Goal: Use online tool/utility: Utilize a website feature to perform a specific function

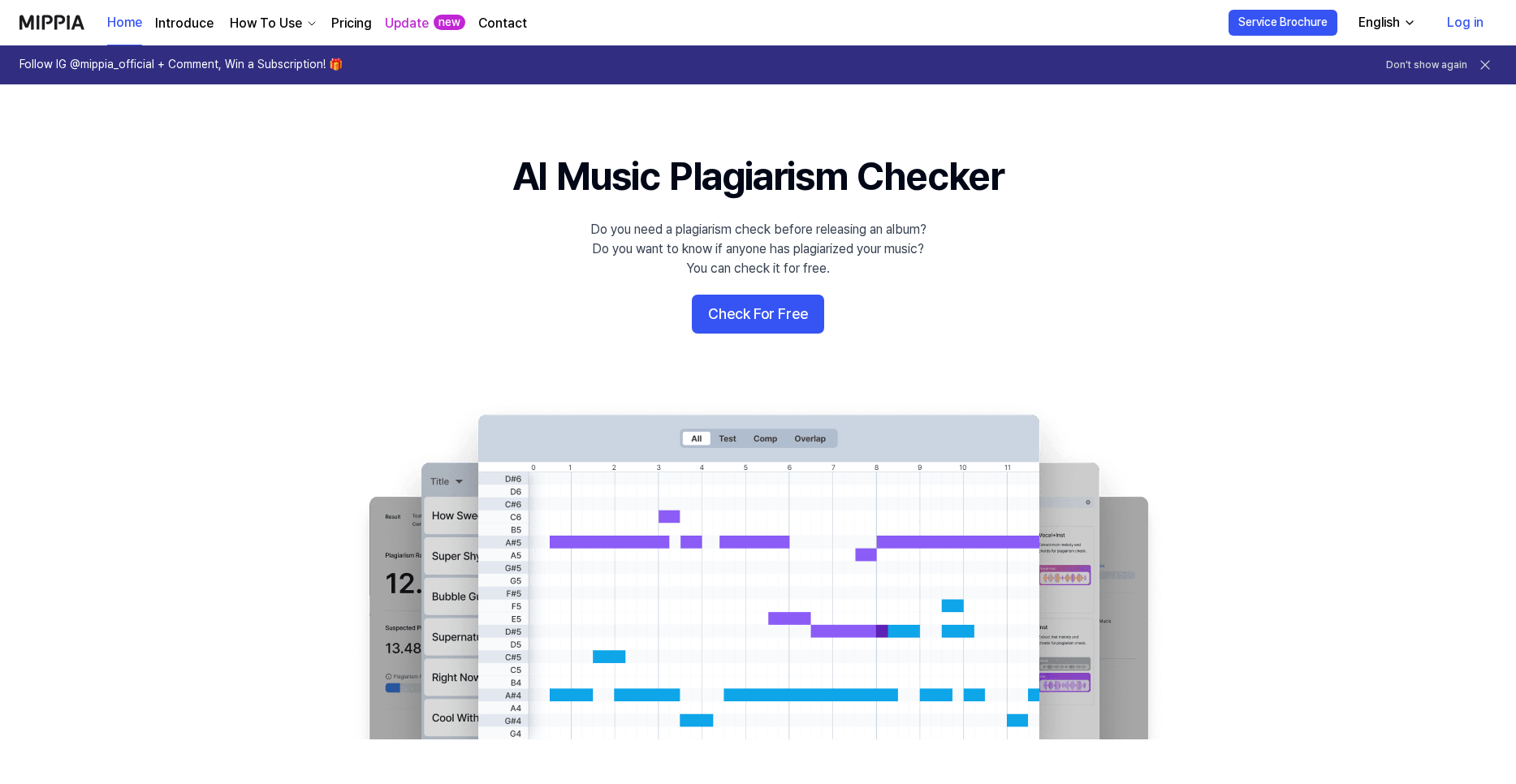
drag, startPoint x: 1281, startPoint y: 401, endPoint x: 1249, endPoint y: 395, distance: 32.6
click at [1281, 401] on 배너 "AI Music Plagiarism Checker Do you need a plagiarism check before releasing an …" at bounding box center [759, 444] width 1170 height 590
click at [761, 303] on button "Check For Free" at bounding box center [758, 314] width 132 height 39
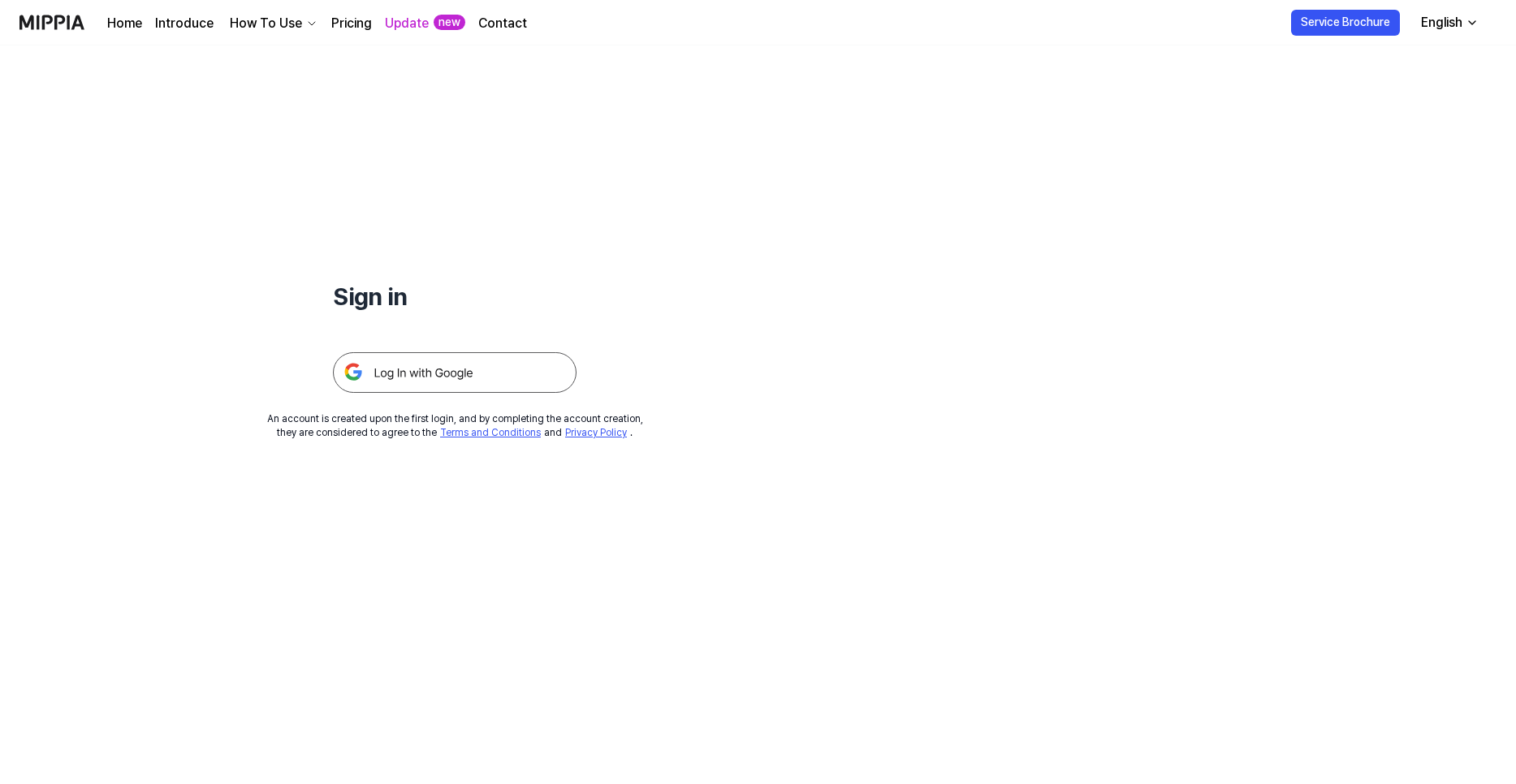
click at [534, 362] on img at bounding box center [455, 372] width 244 height 41
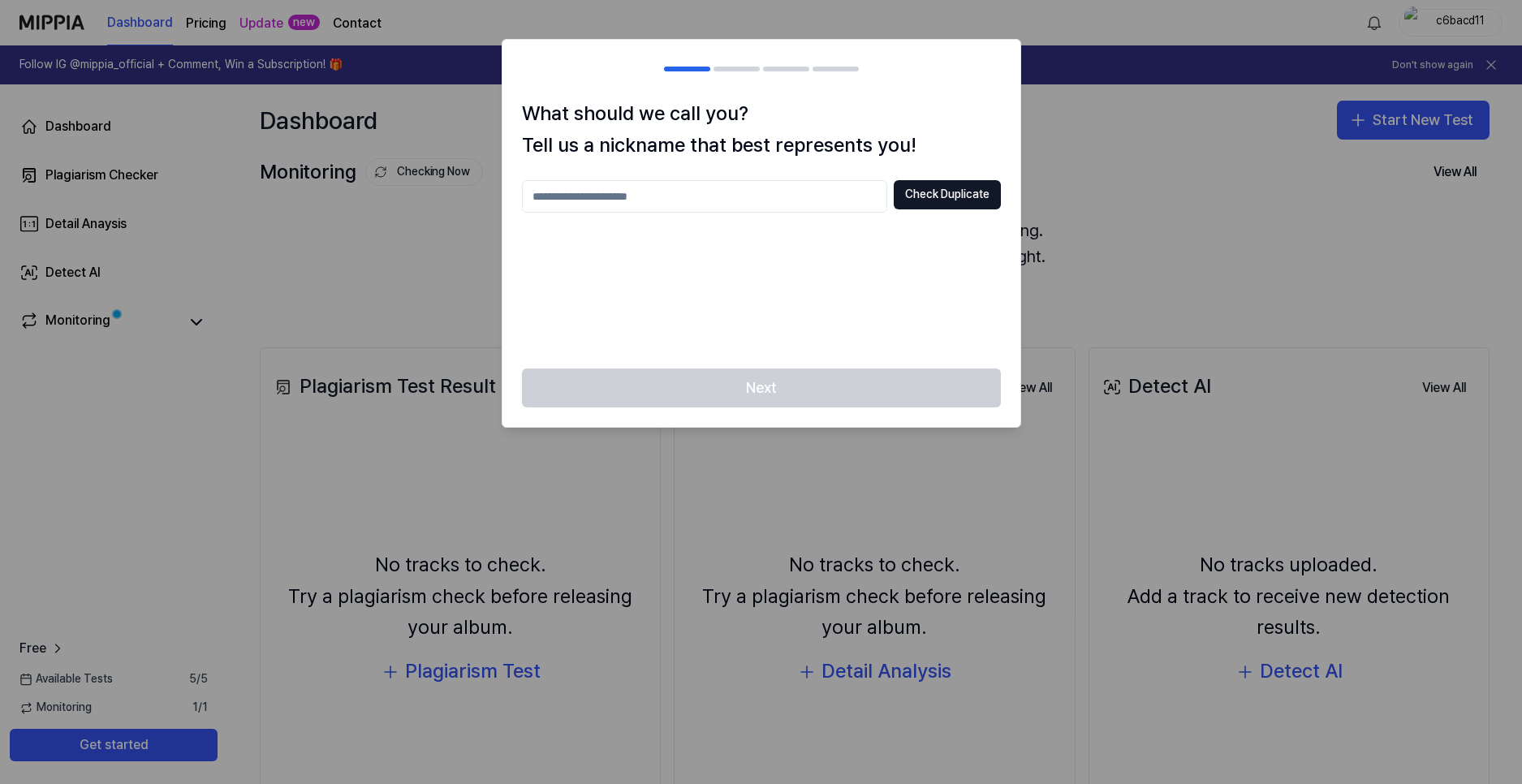
click at [707, 190] on input "text" at bounding box center [704, 196] width 366 height 32
drag, startPoint x: 634, startPoint y: 184, endPoint x: 282, endPoint y: 168, distance: 352.4
click at [278, 169] on body "Dashboard Pricing Update new Contact c6bacd11 Follow IG @mippia_official + Comm…" at bounding box center [761, 392] width 1522 height 784
type input "*********"
click at [931, 198] on button "Check Duplicate" at bounding box center [948, 194] width 107 height 29
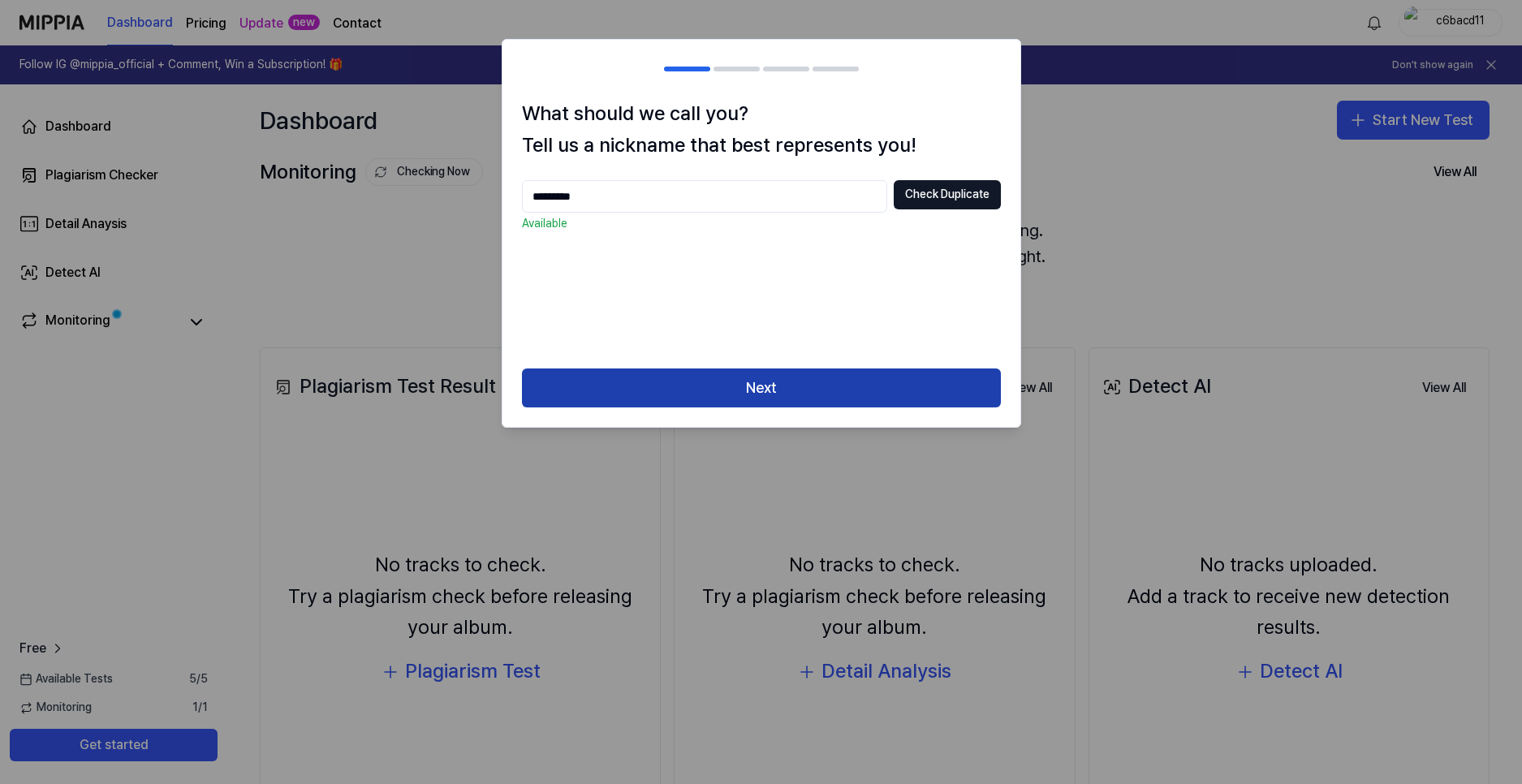
click at [724, 402] on button "Next" at bounding box center [761, 388] width 479 height 39
click at [726, 391] on button "Next" at bounding box center [761, 388] width 479 height 39
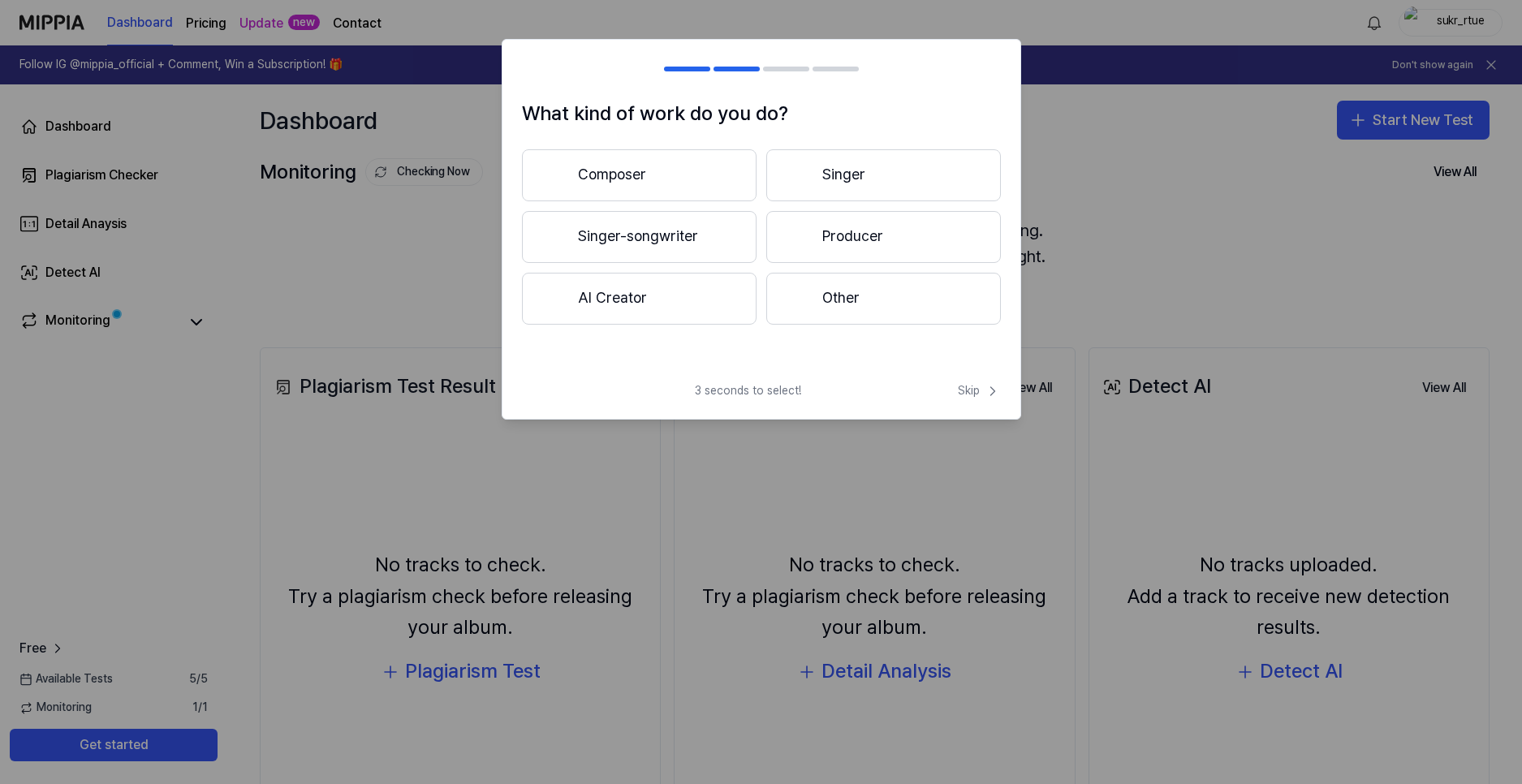
click at [672, 182] on button "Composer" at bounding box center [638, 175] width 234 height 52
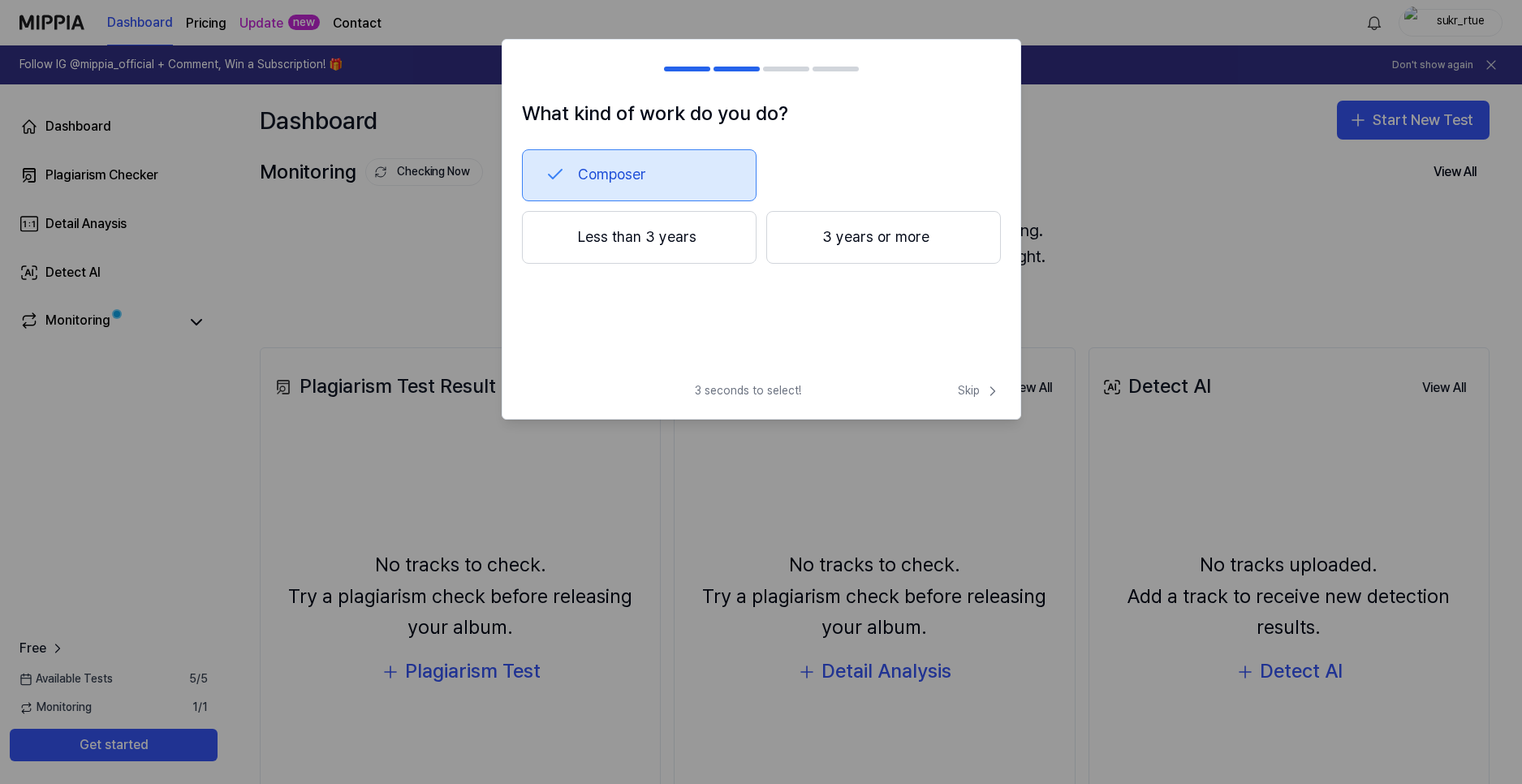
click at [599, 179] on button "Composer" at bounding box center [638, 175] width 234 height 52
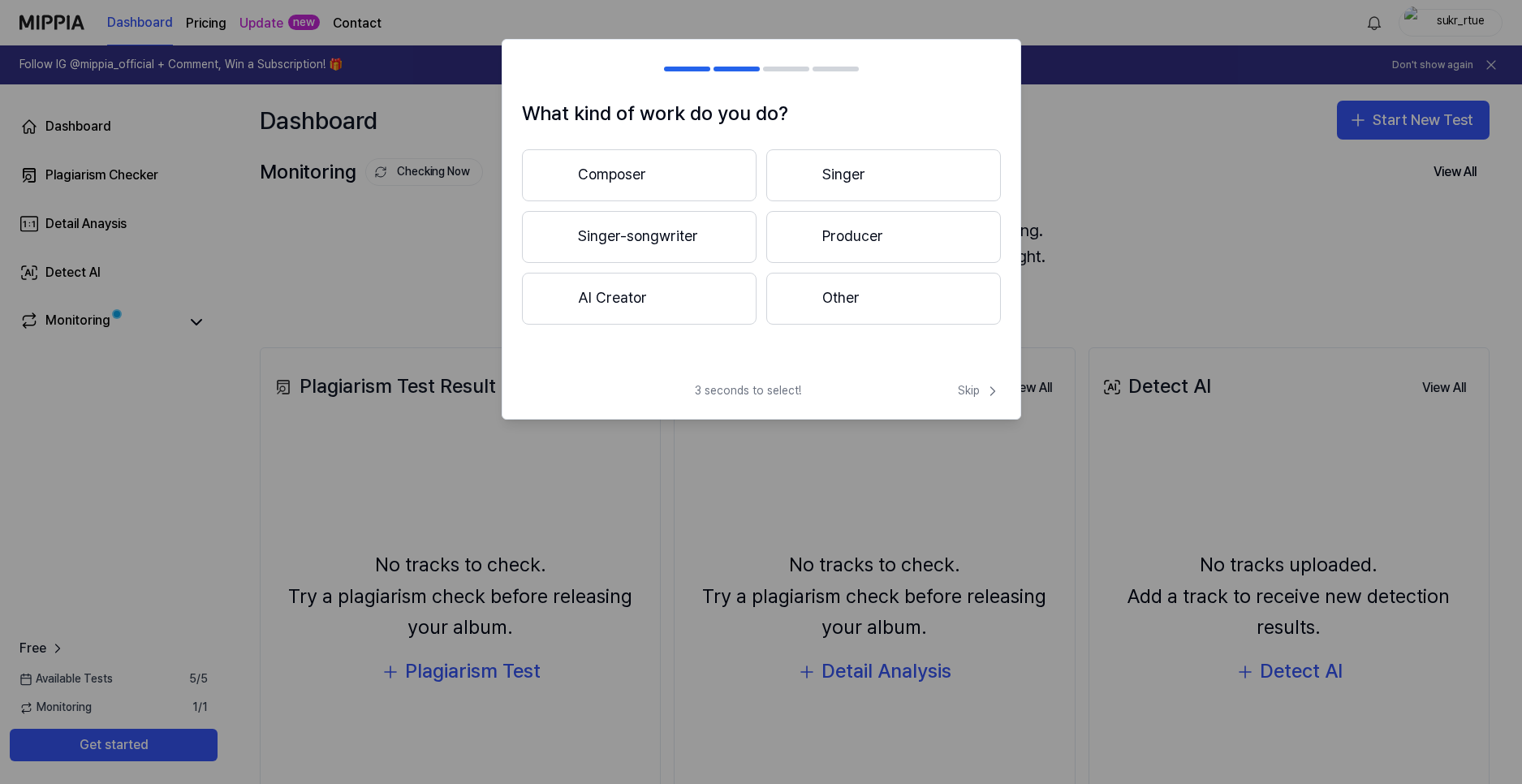
click at [614, 186] on button "Composer" at bounding box center [638, 175] width 234 height 52
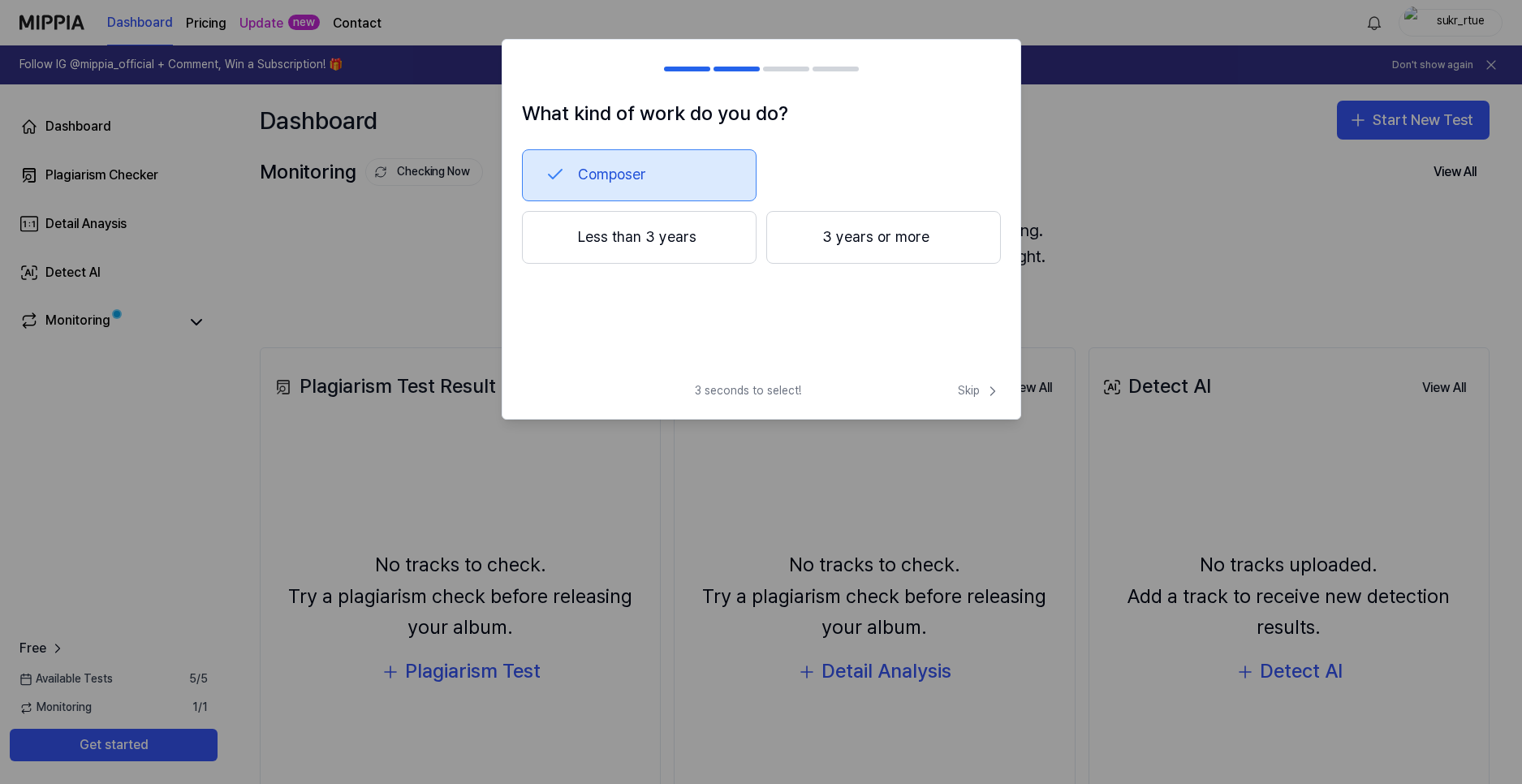
click at [683, 246] on button "Less than 3 years" at bounding box center [638, 238] width 234 height 54
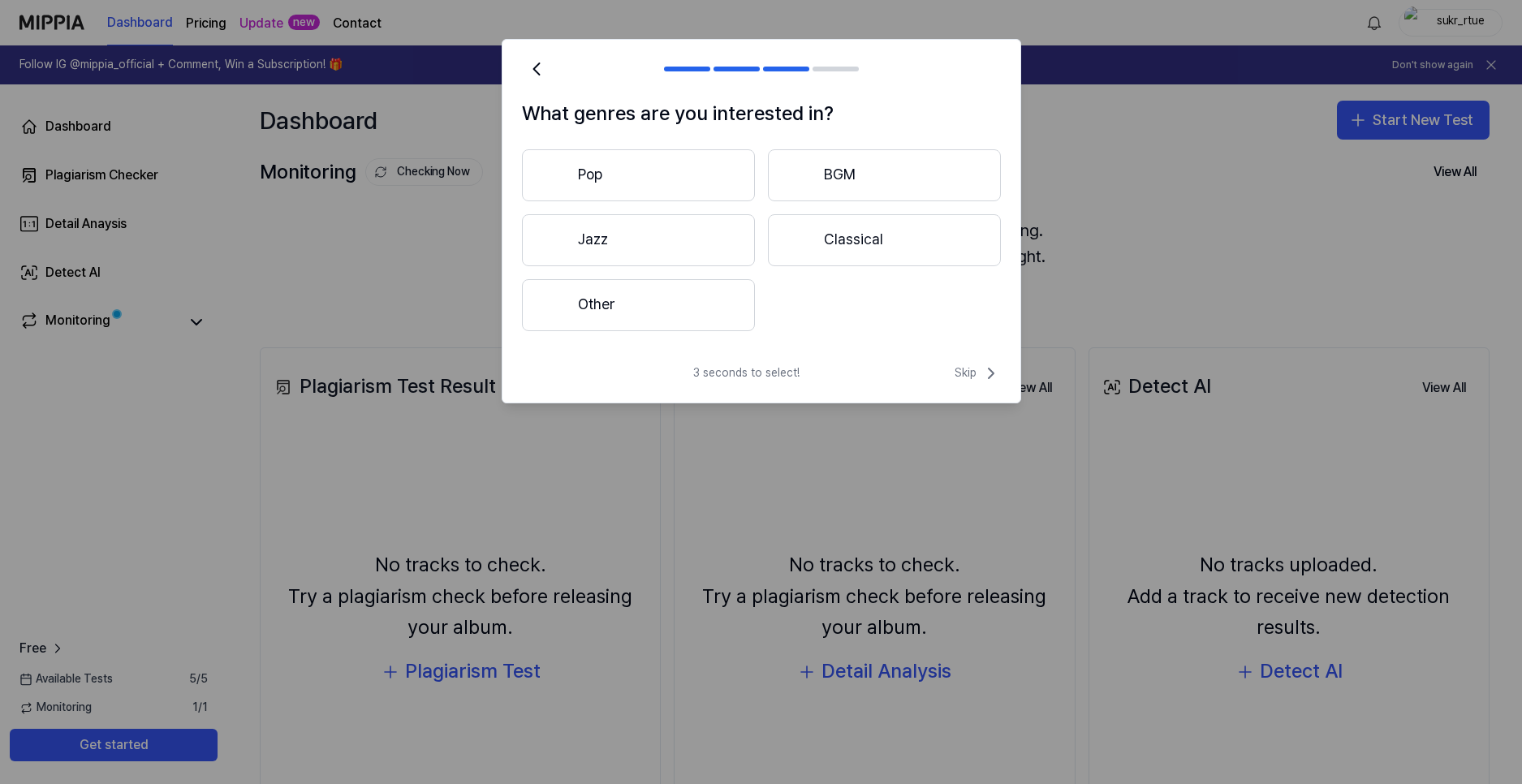
click at [668, 313] on button "Other" at bounding box center [637, 305] width 233 height 52
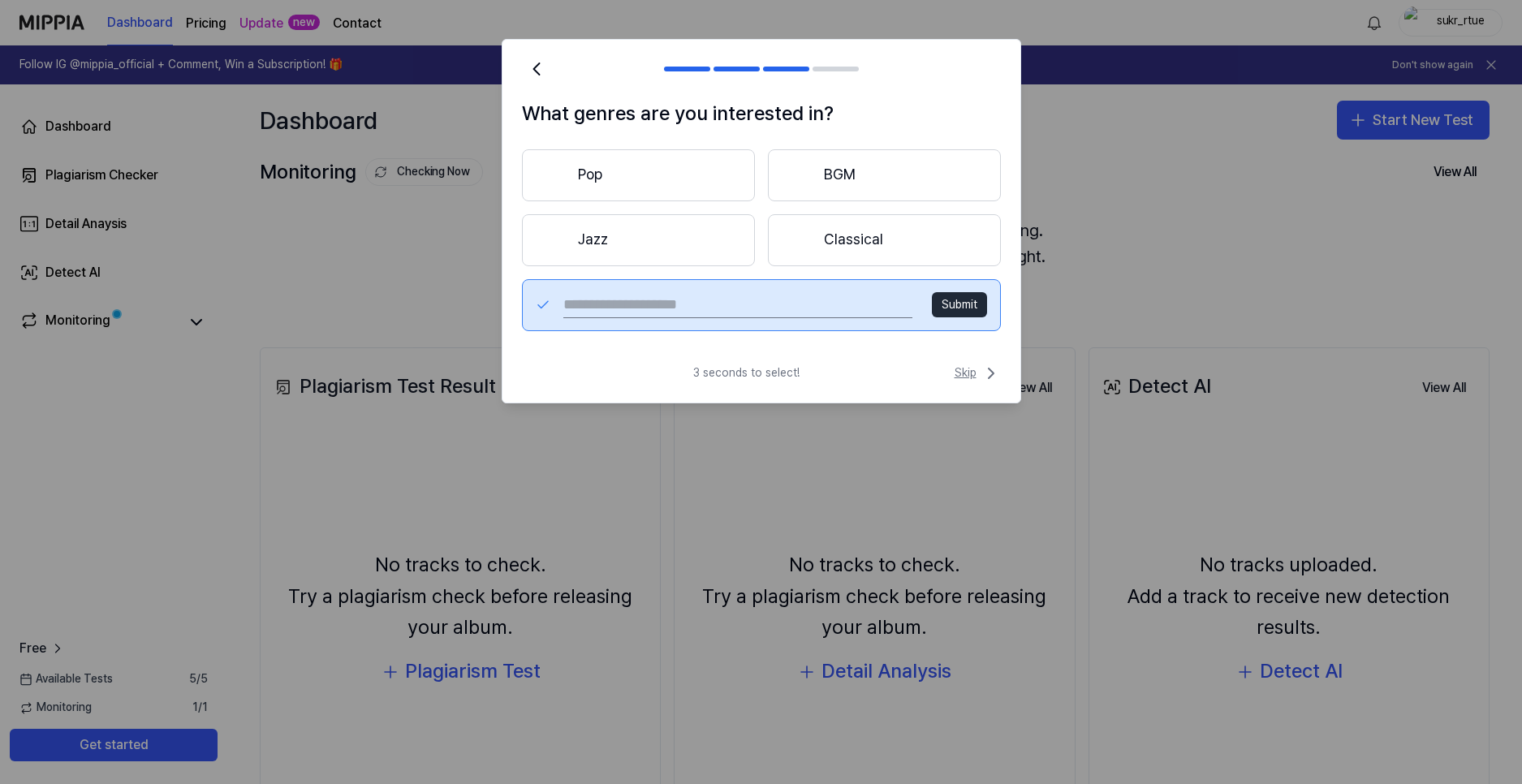
click at [993, 371] on icon at bounding box center [991, 373] width 20 height 20
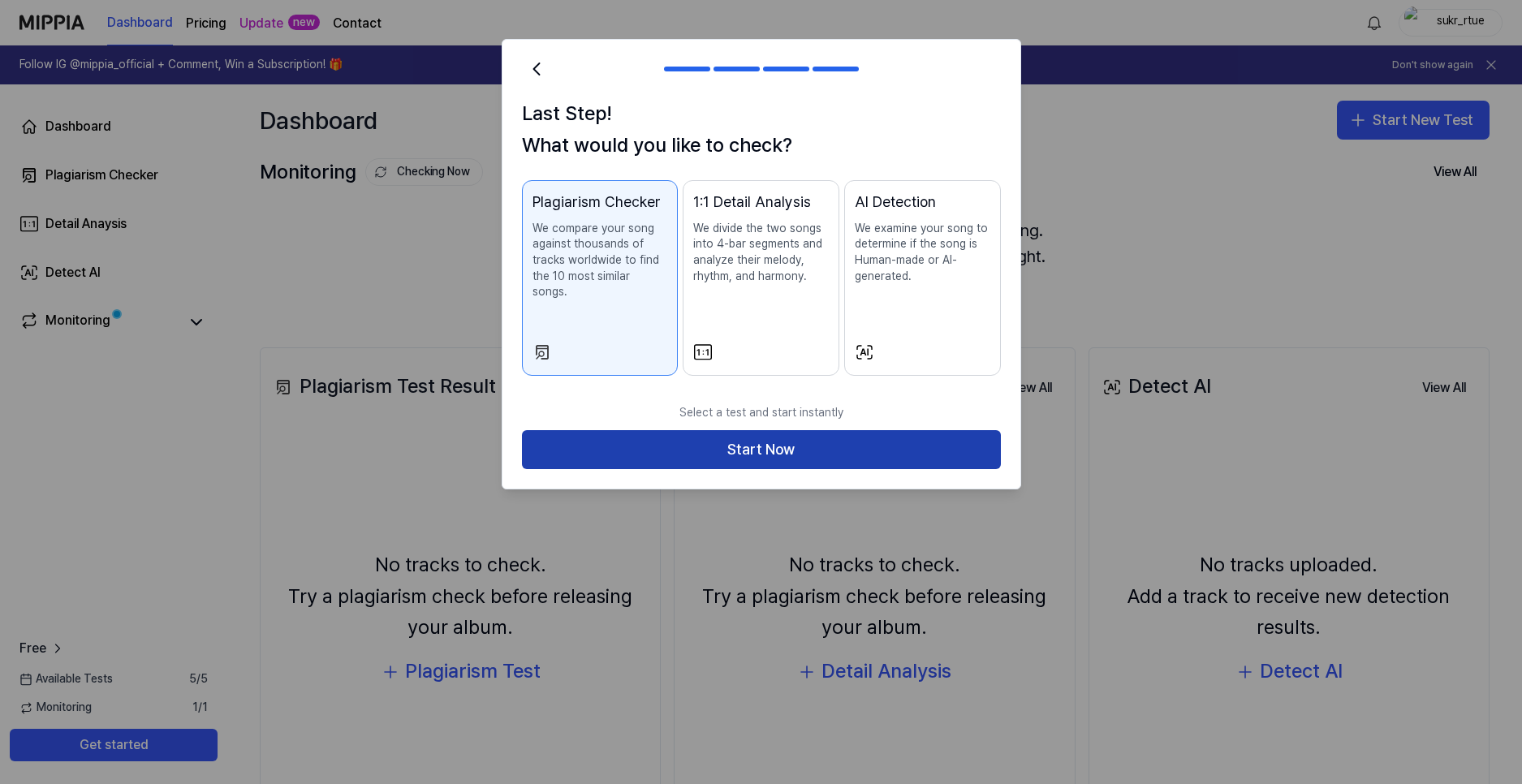
click at [904, 453] on button "Start Now" at bounding box center [761, 450] width 479 height 39
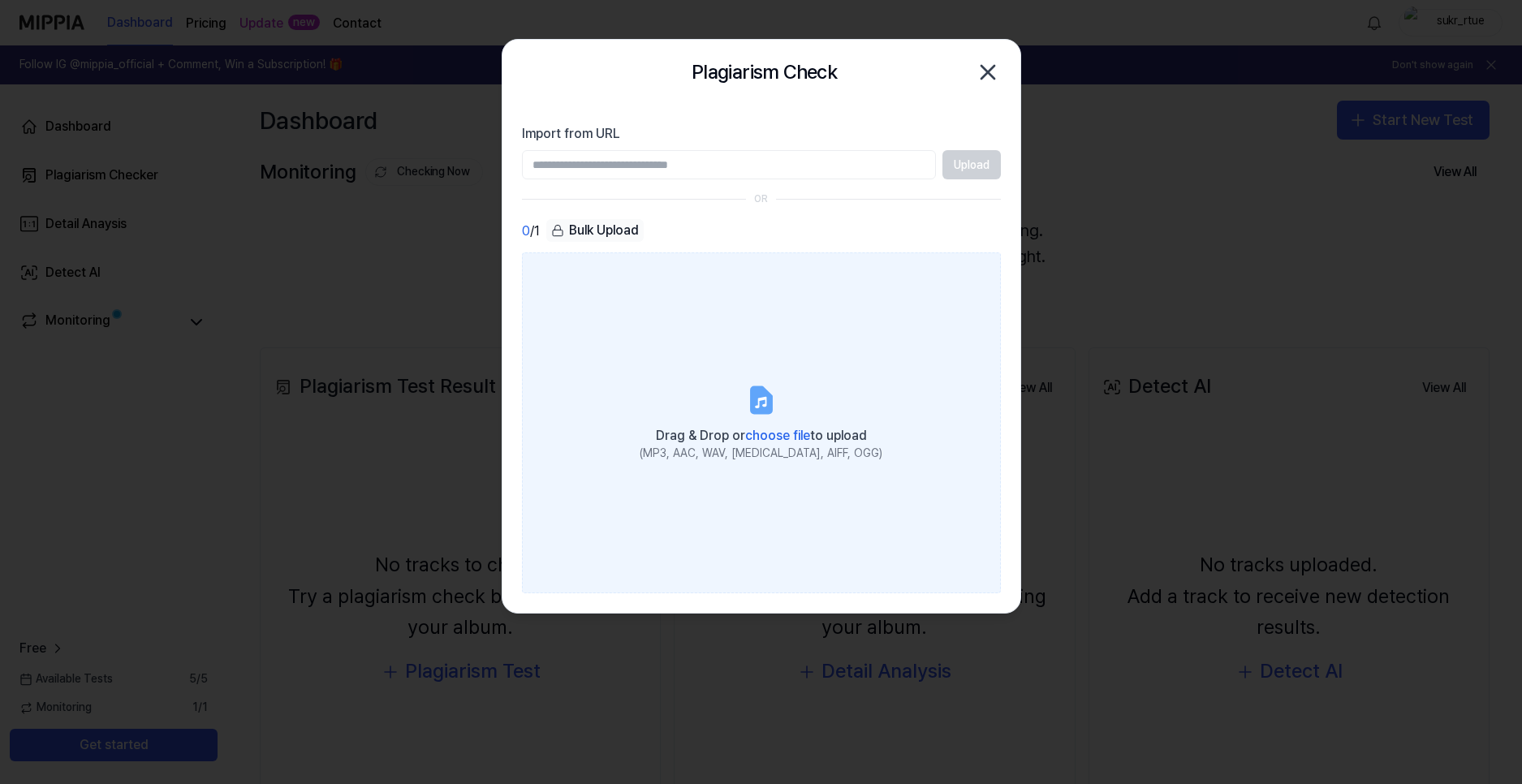
click at [709, 458] on div "(MP3, AAC, WAV, FLAC, AIFF, OGG)" at bounding box center [761, 453] width 243 height 16
click at [0, 0] on input "Drag & Drop or choose file to upload (MP3, AAC, WAV, FLAC, AIFF, OGG)" at bounding box center [0, 0] width 0 height 0
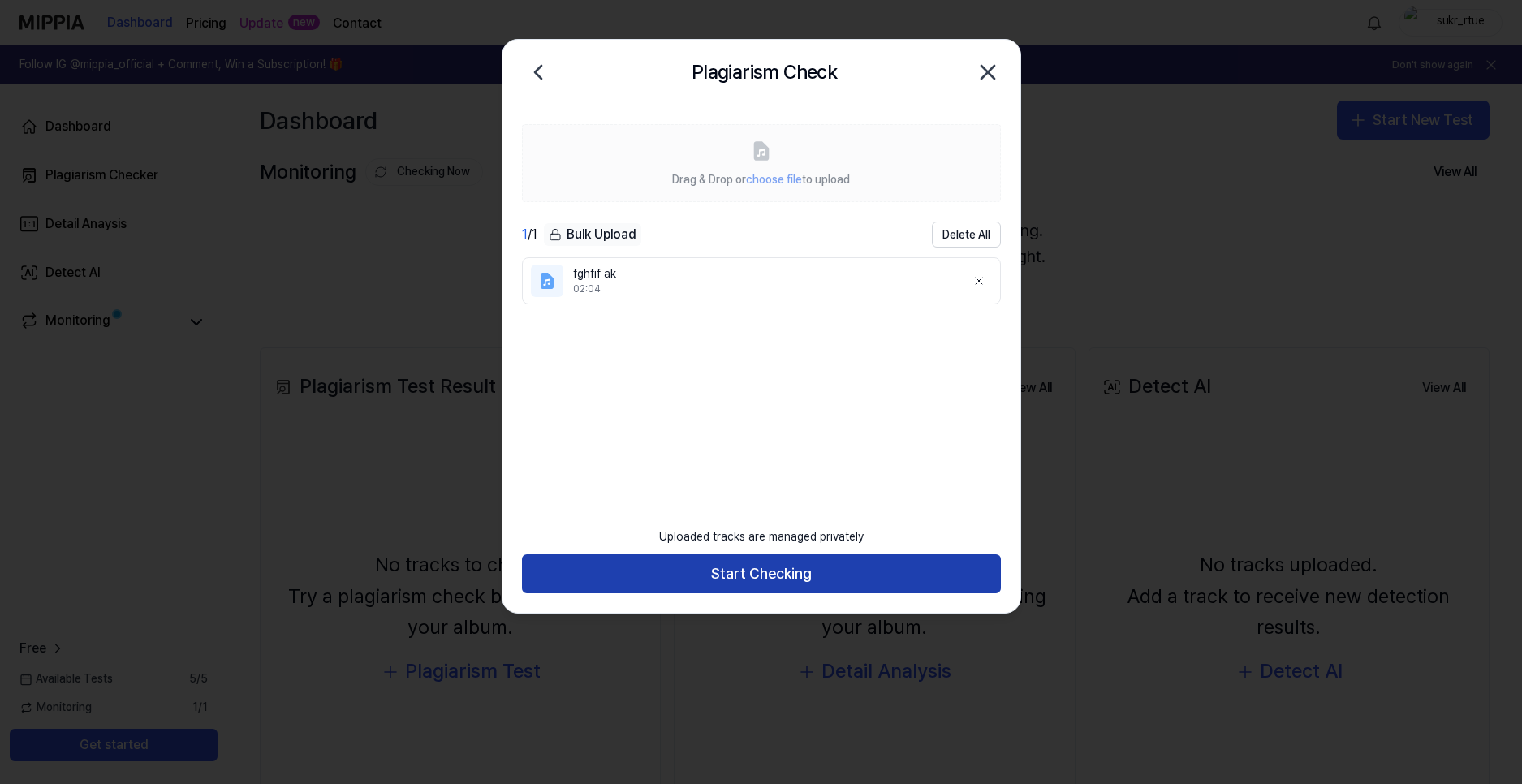
click at [801, 585] on button "Start Checking" at bounding box center [761, 574] width 479 height 39
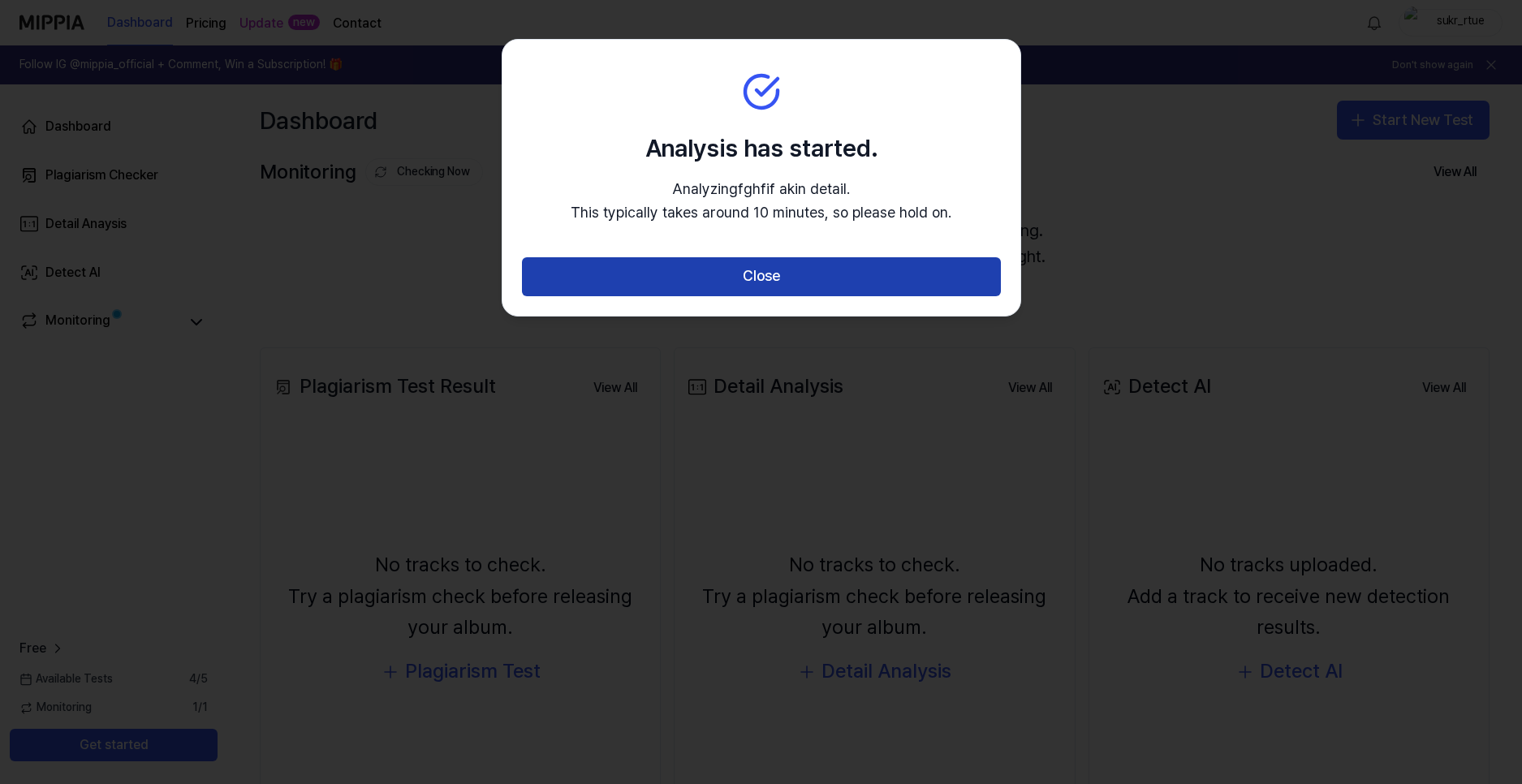
click at [714, 285] on button "Close" at bounding box center [761, 277] width 479 height 39
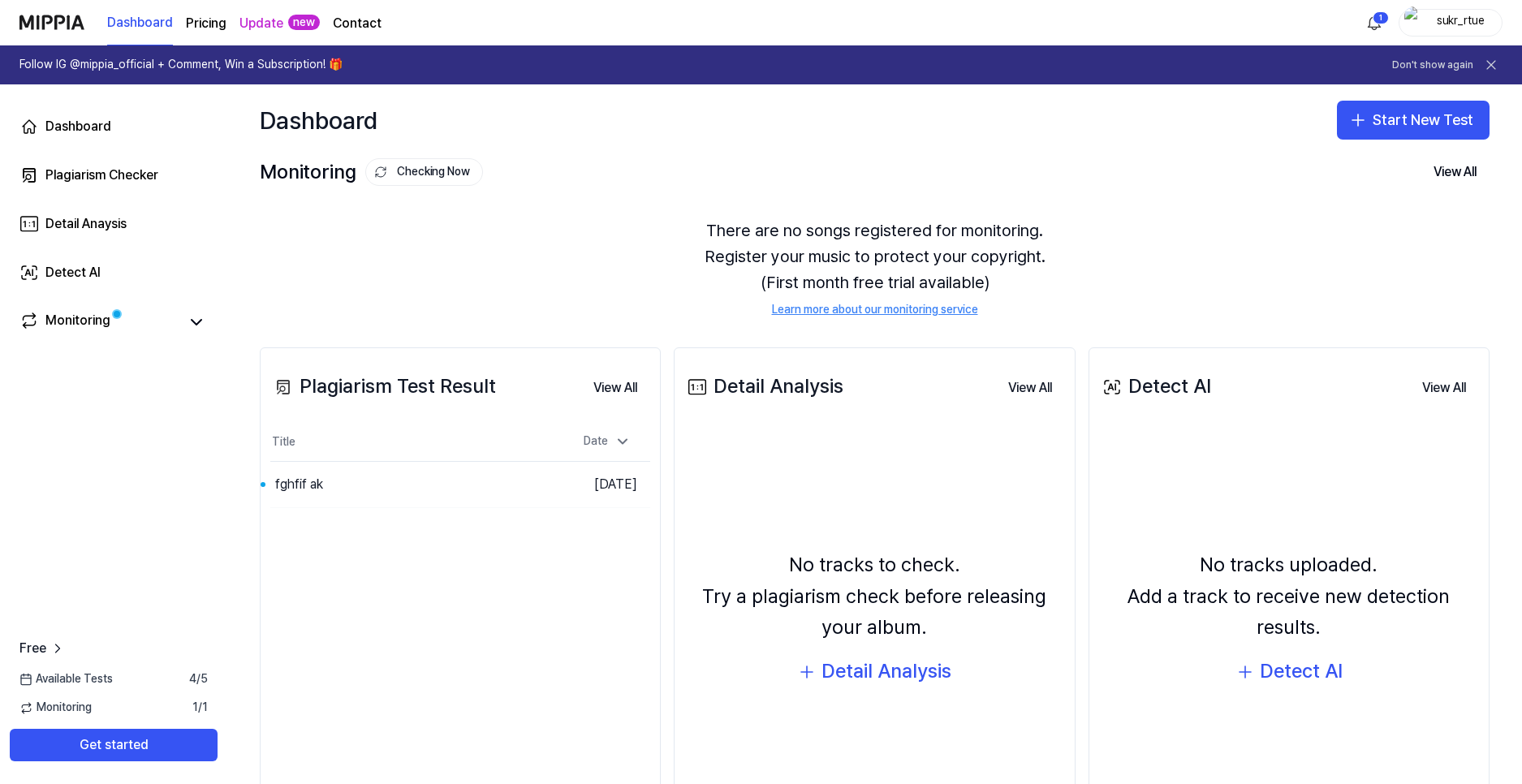
click at [562, 179] on div "Monitoring Checking Now View All" at bounding box center [874, 172] width 1230 height 26
click at [569, 493] on td "[DATE]" at bounding box center [602, 485] width 95 height 46
click at [507, 476] on button "Go to Results" at bounding box center [512, 484] width 87 height 26
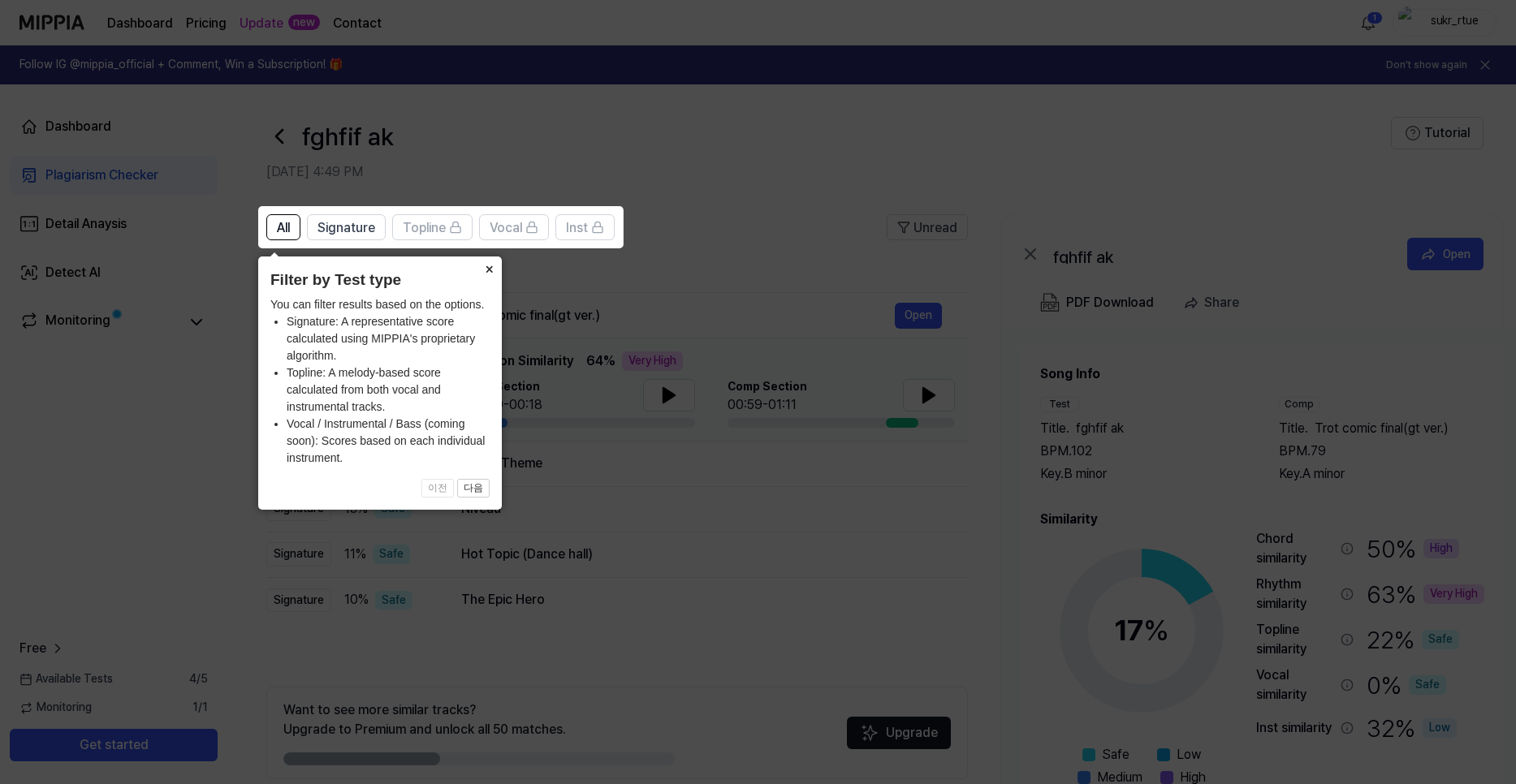
click at [485, 273] on button "×" at bounding box center [489, 268] width 26 height 23
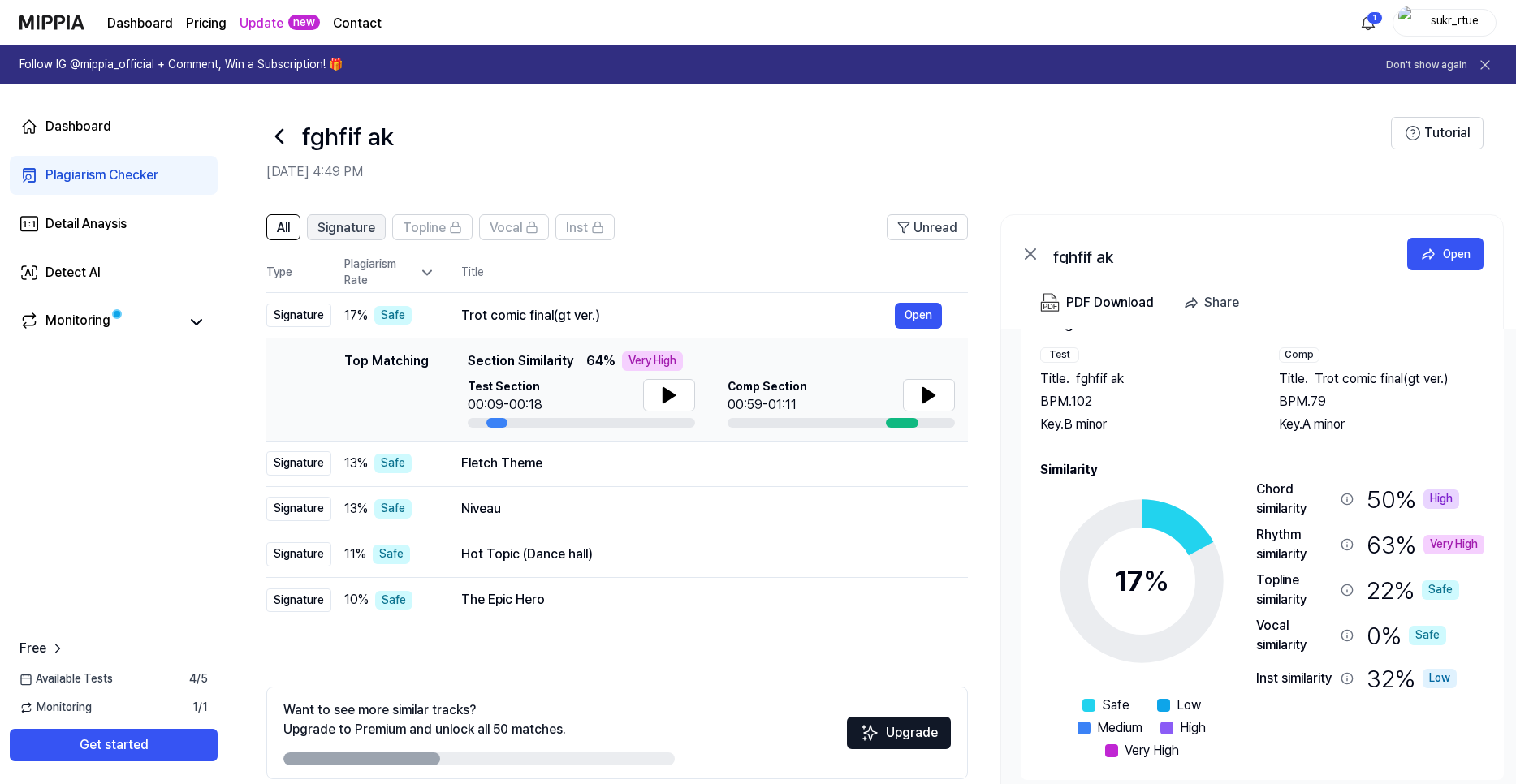
click at [339, 228] on span "Signature" at bounding box center [346, 228] width 58 height 20
click at [289, 218] on span "All" at bounding box center [283, 228] width 13 height 20
